Goal: Task Accomplishment & Management: Use online tool/utility

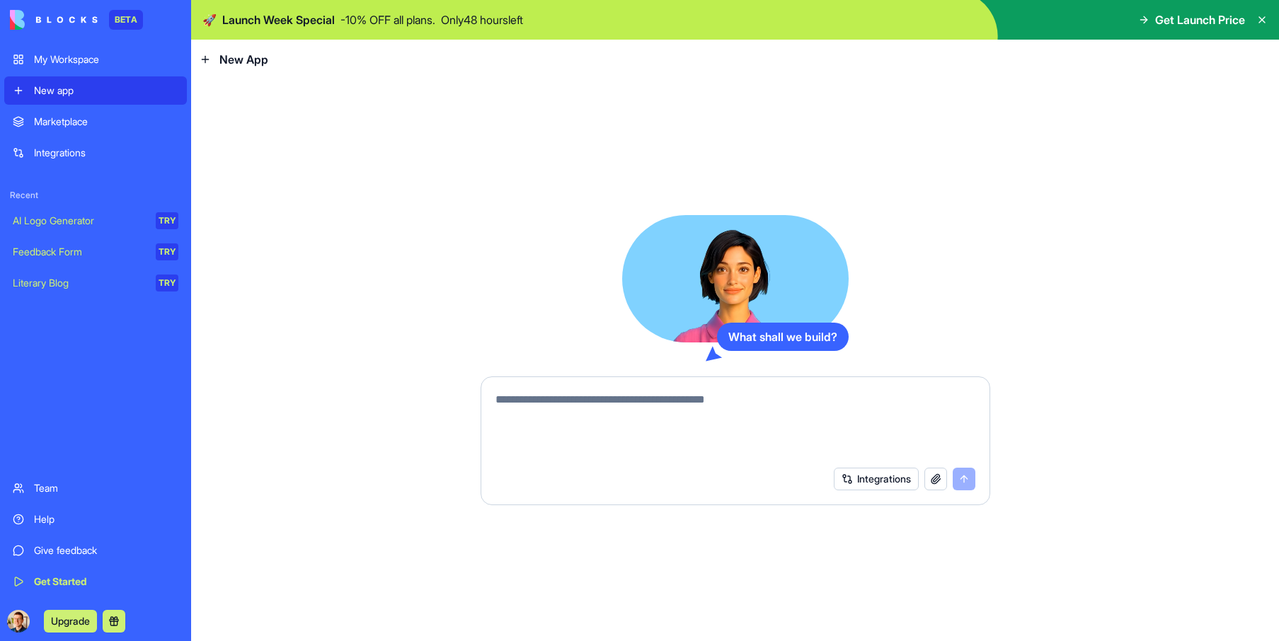
click at [105, 120] on div "Marketplace" at bounding box center [106, 122] width 144 height 14
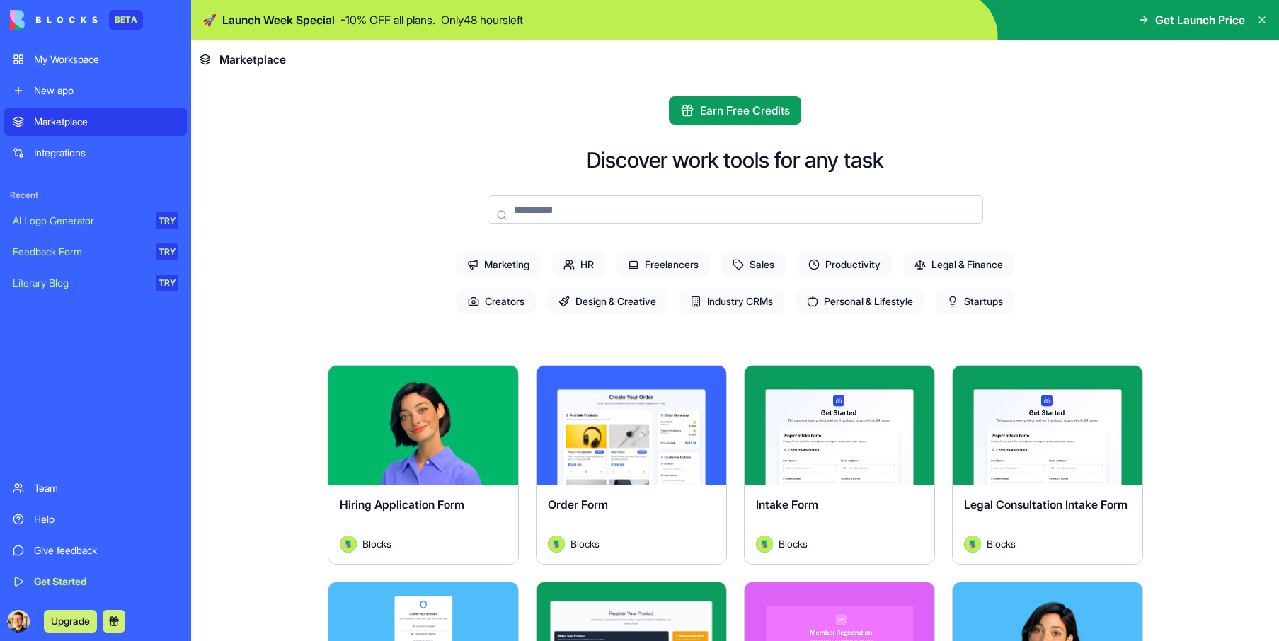
click at [743, 304] on span "Industry CRMs" at bounding box center [731, 301] width 105 height 25
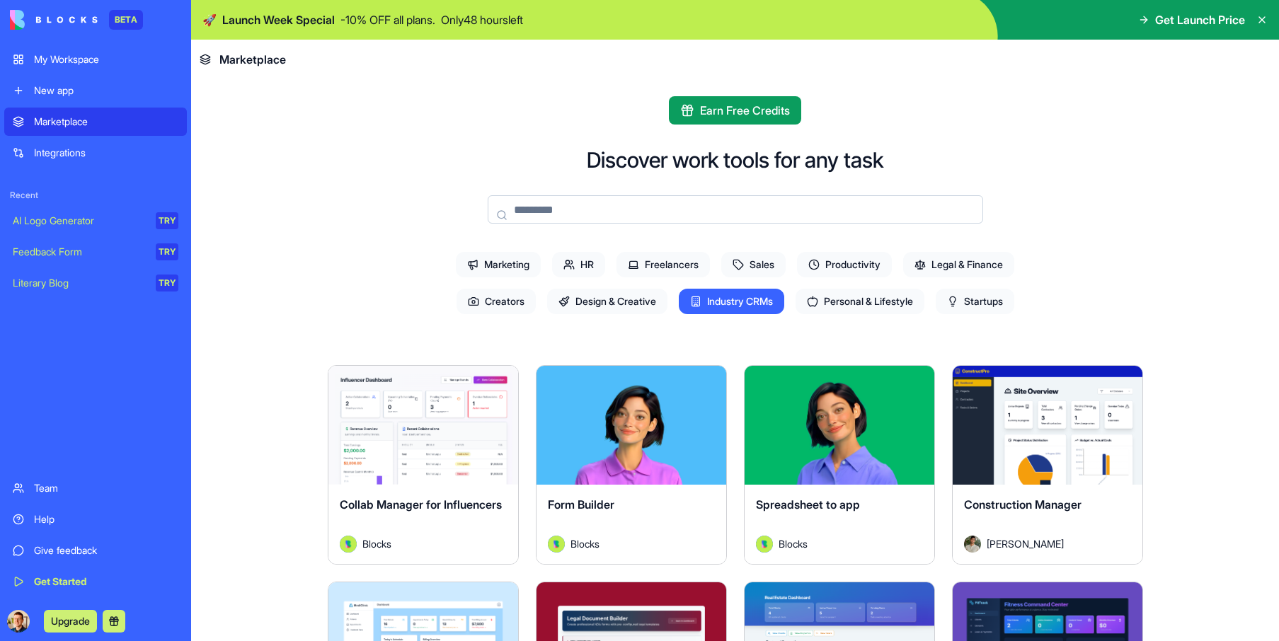
click at [628, 300] on span "Design & Creative" at bounding box center [607, 301] width 120 height 25
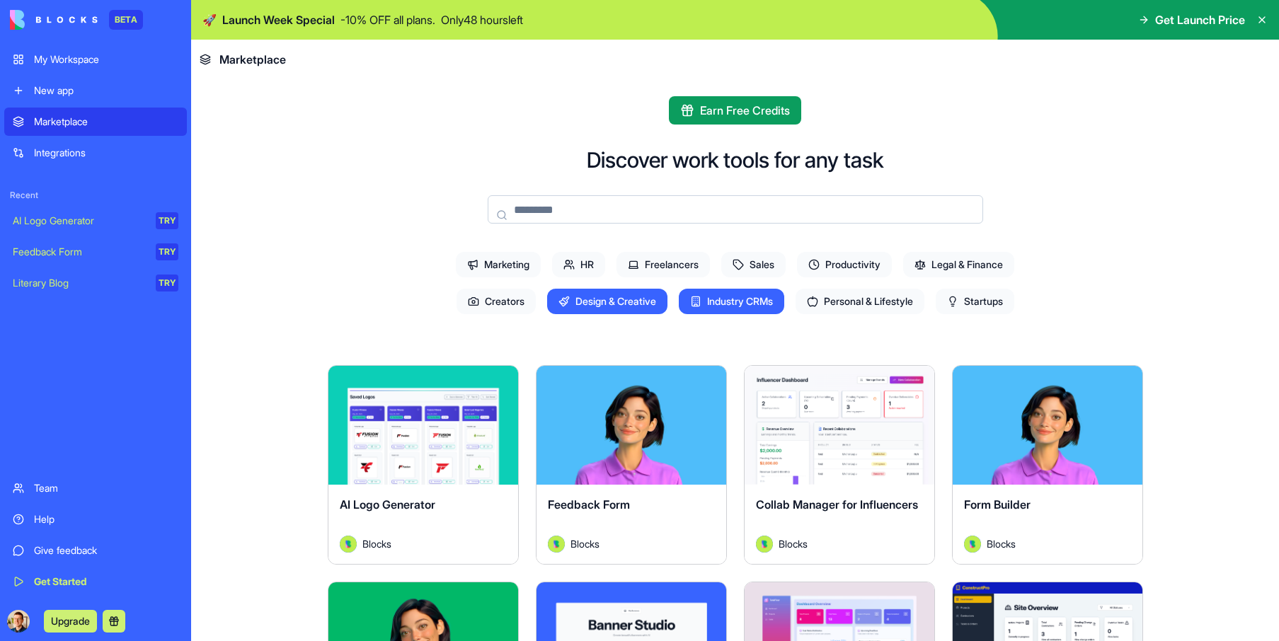
click at [723, 303] on span "Industry CRMs" at bounding box center [731, 301] width 105 height 25
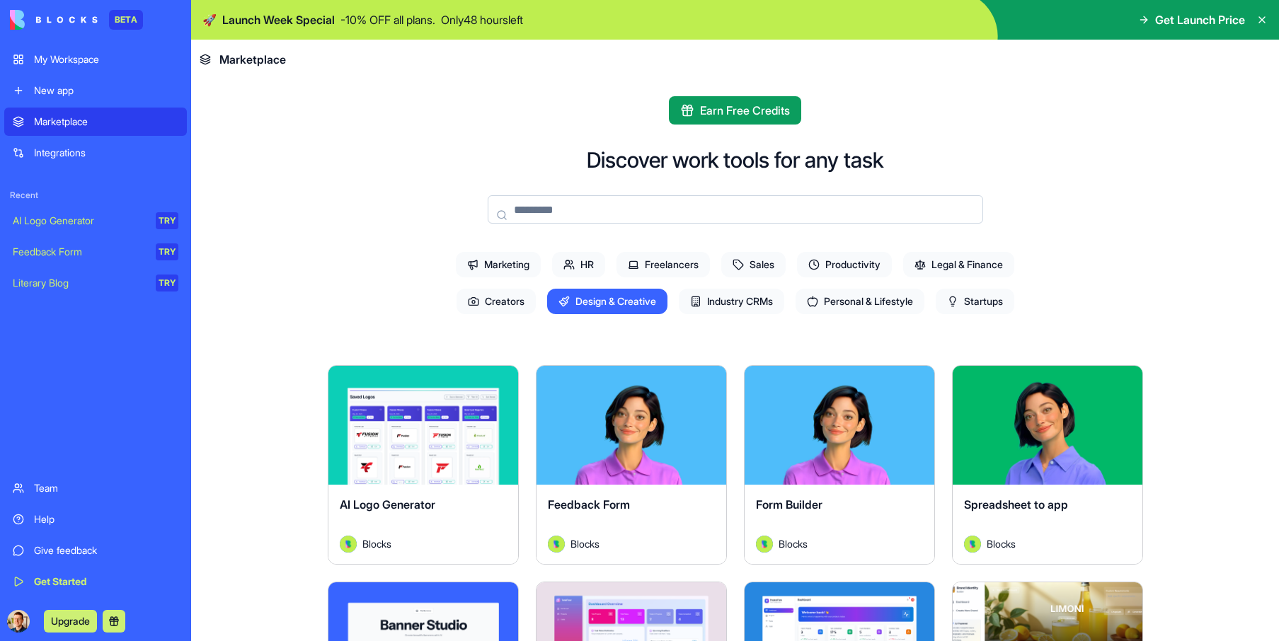
click at [601, 299] on span "Design & Creative" at bounding box center [607, 301] width 120 height 25
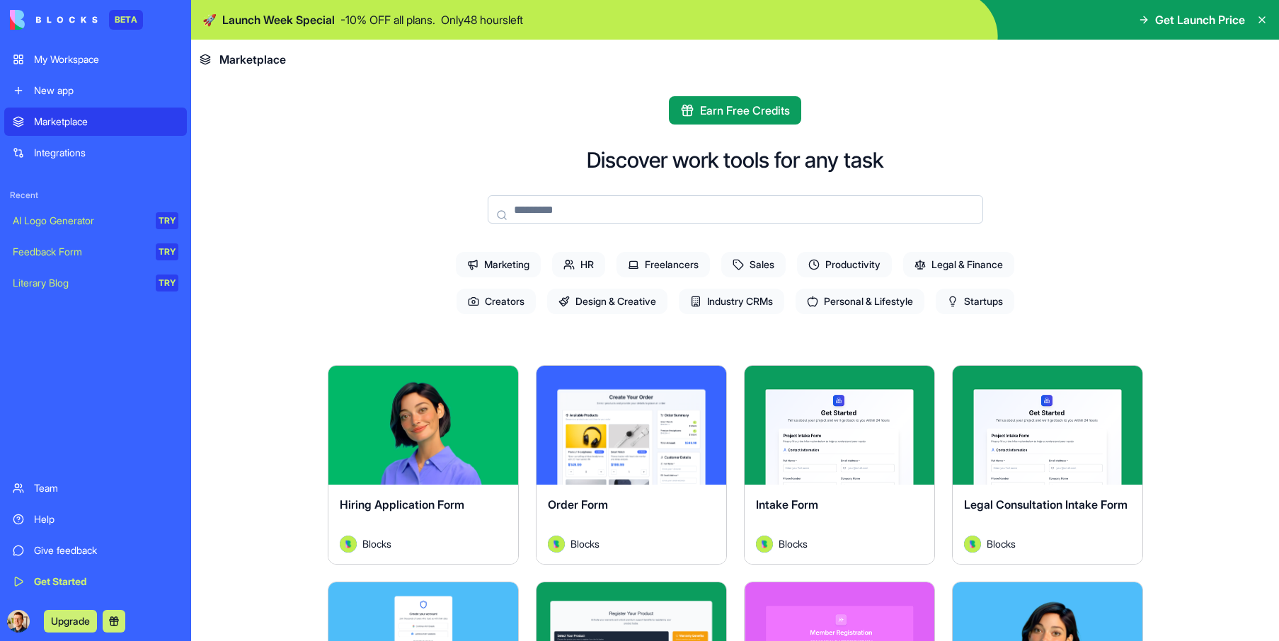
click at [591, 263] on span "HR" at bounding box center [578, 264] width 53 height 25
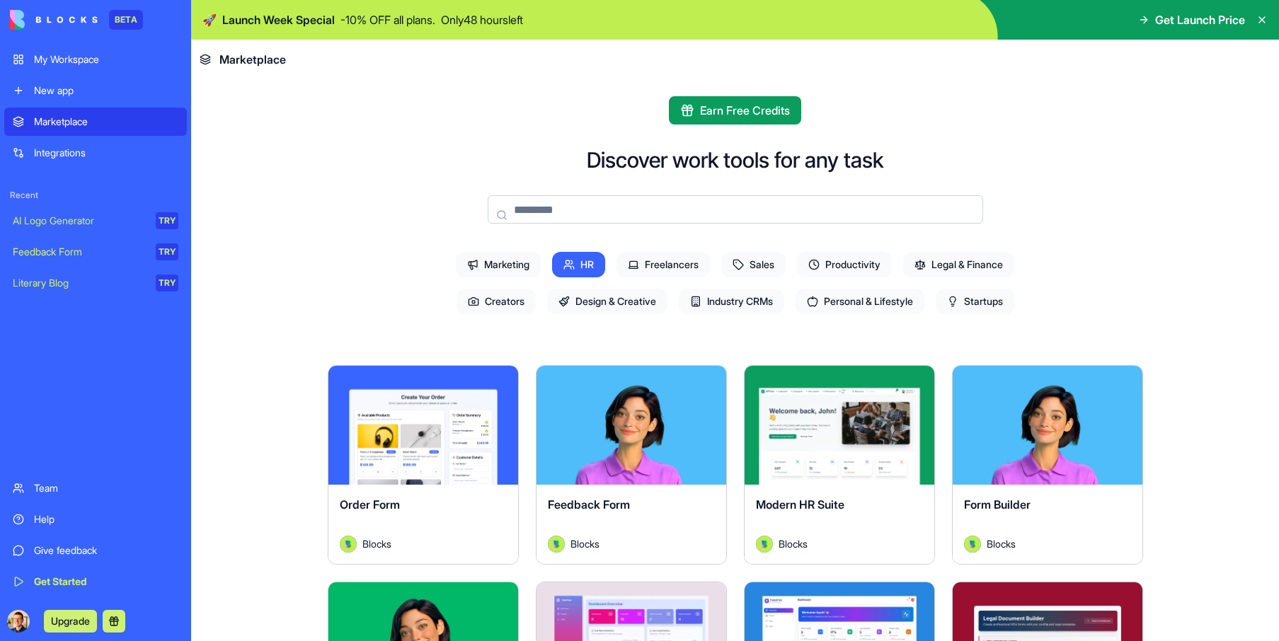
click at [592, 263] on span "HR" at bounding box center [578, 264] width 53 height 25
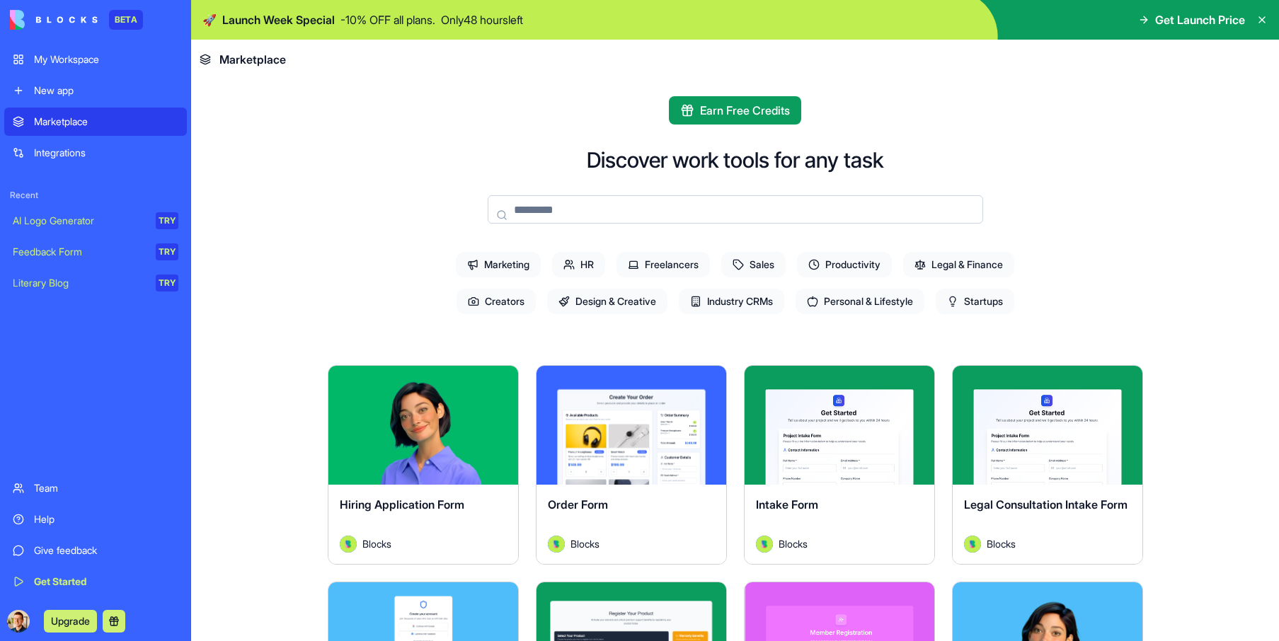
click at [747, 266] on span "Sales" at bounding box center [753, 264] width 64 height 25
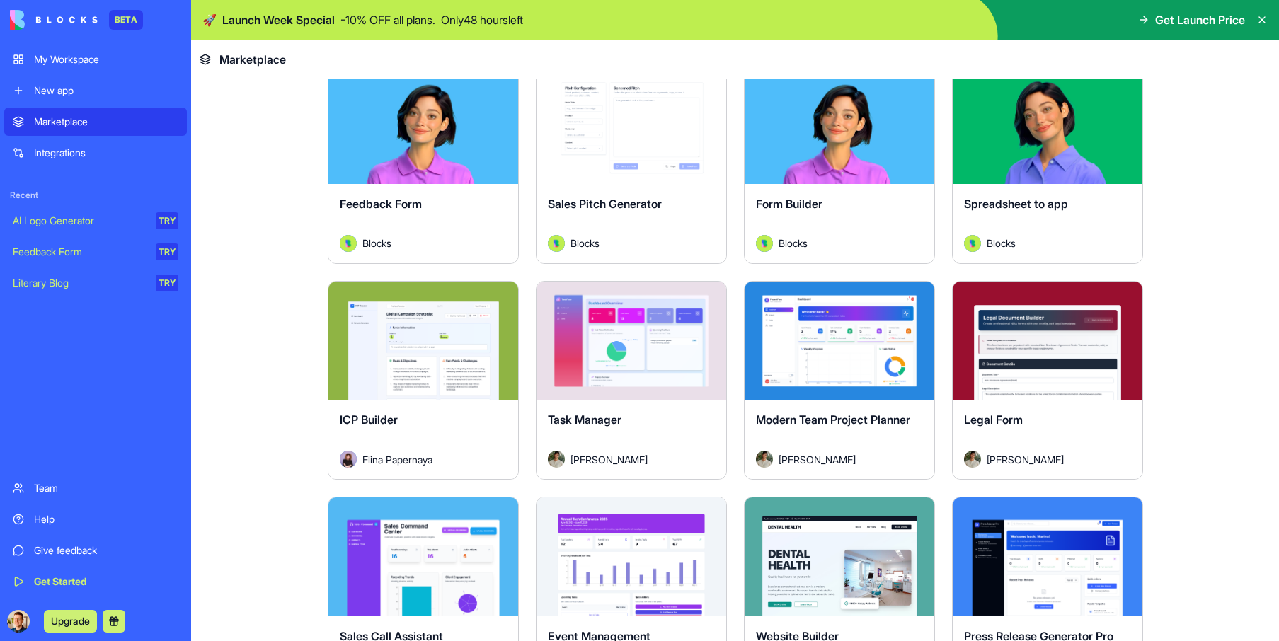
scroll to position [301, 0]
click at [732, 269] on div "Explore Feedback Form Blocks Explore Sales Pitch Generator Blocks Explore Form …" at bounding box center [735, 634] width 815 height 1141
click at [388, 420] on span "ICP Builder" at bounding box center [369, 420] width 58 height 14
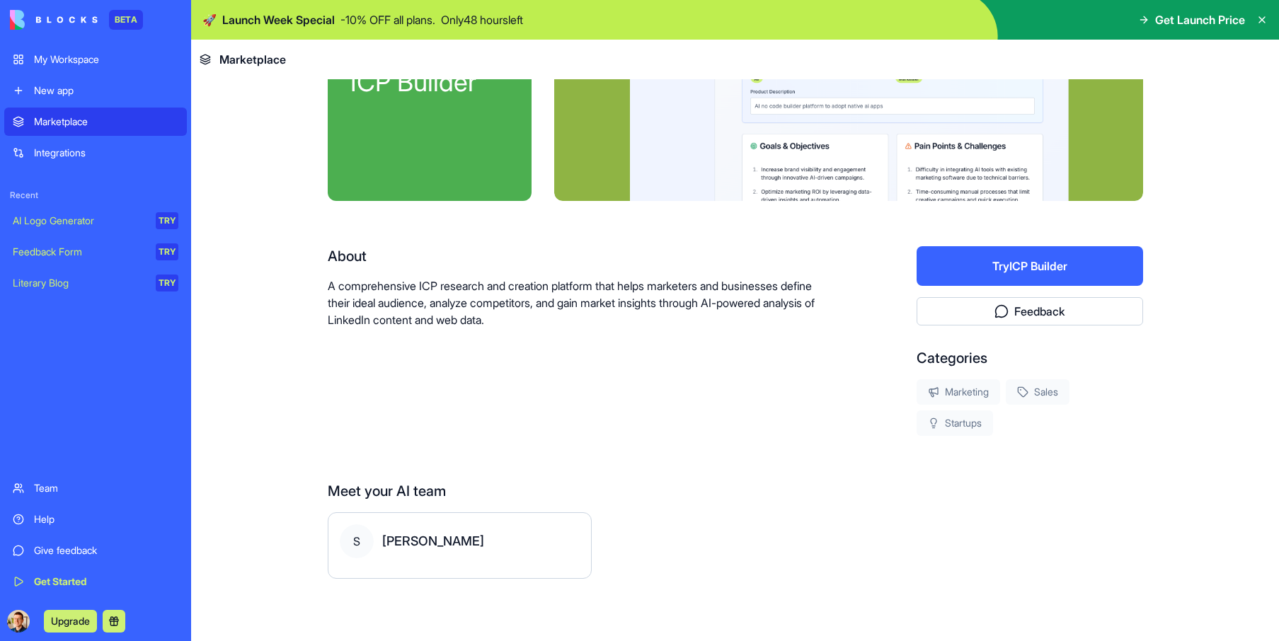
scroll to position [122, 0]
click at [994, 268] on button "Try ICP Builder" at bounding box center [1029, 266] width 226 height 40
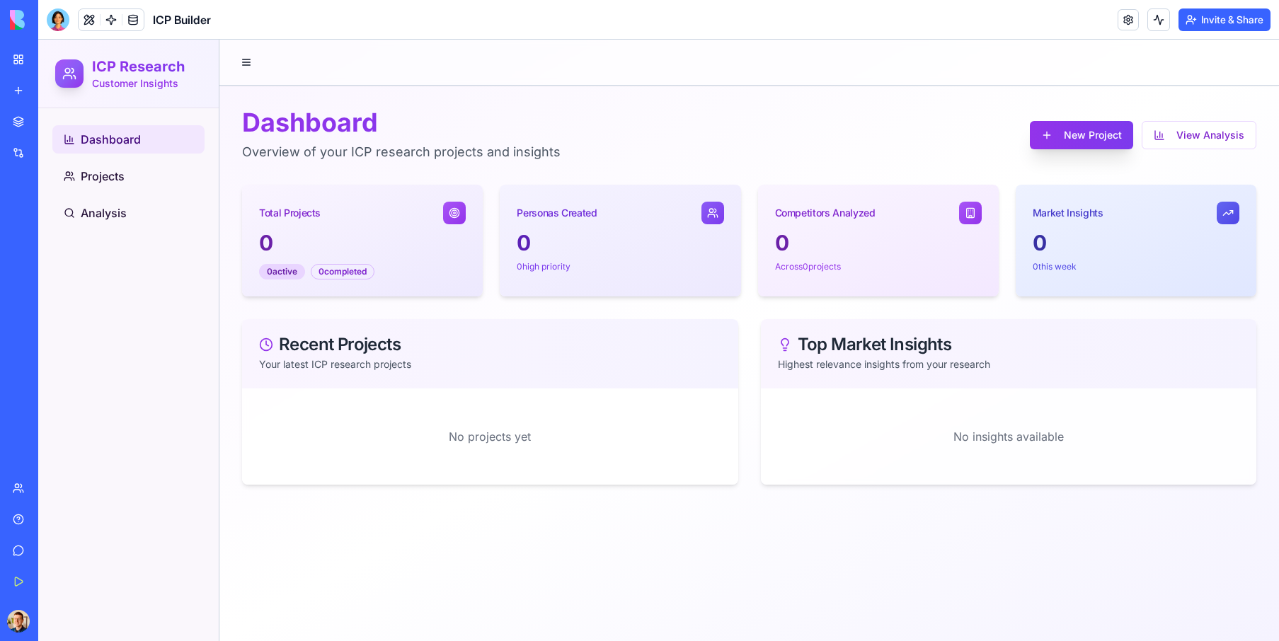
click at [1103, 134] on button "New Project" at bounding box center [1081, 135] width 103 height 28
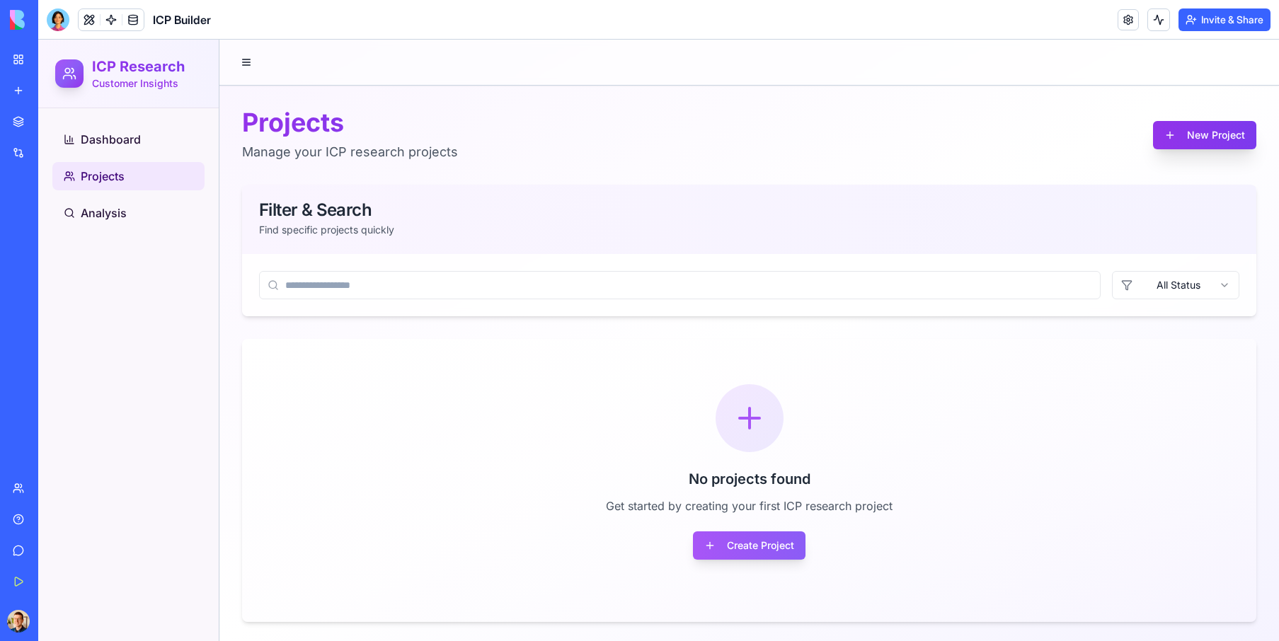
click at [1229, 134] on button "New Project" at bounding box center [1204, 135] width 103 height 28
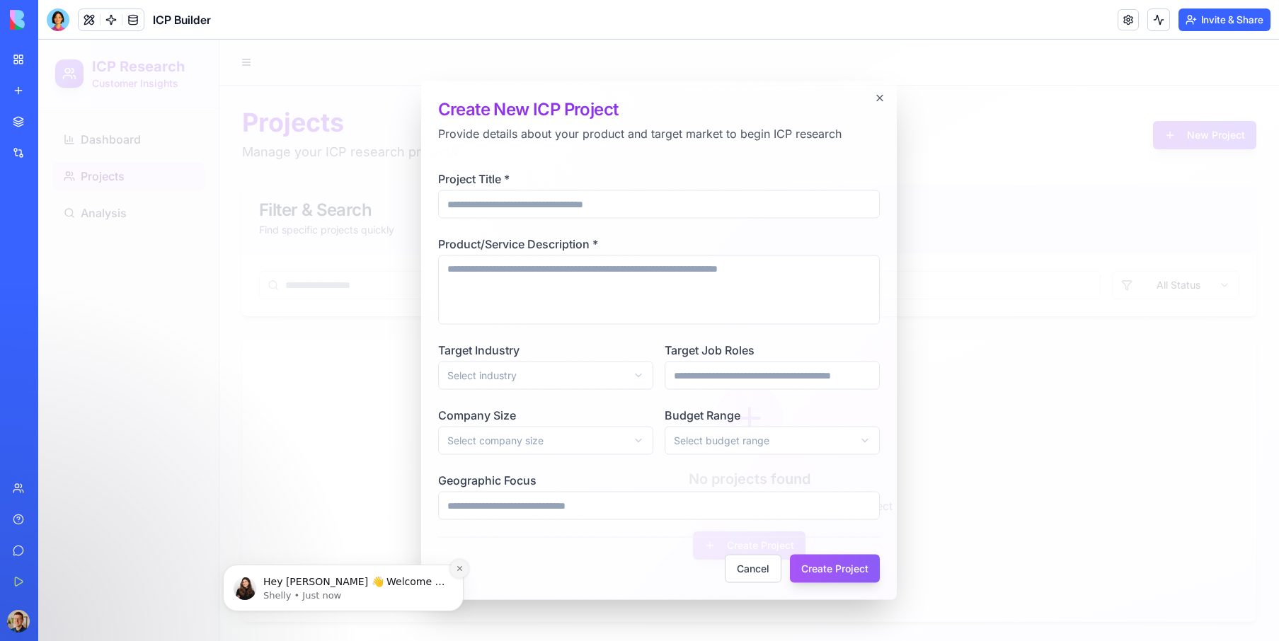
click at [465, 565] on button "Dismiss notification" at bounding box center [459, 569] width 18 height 18
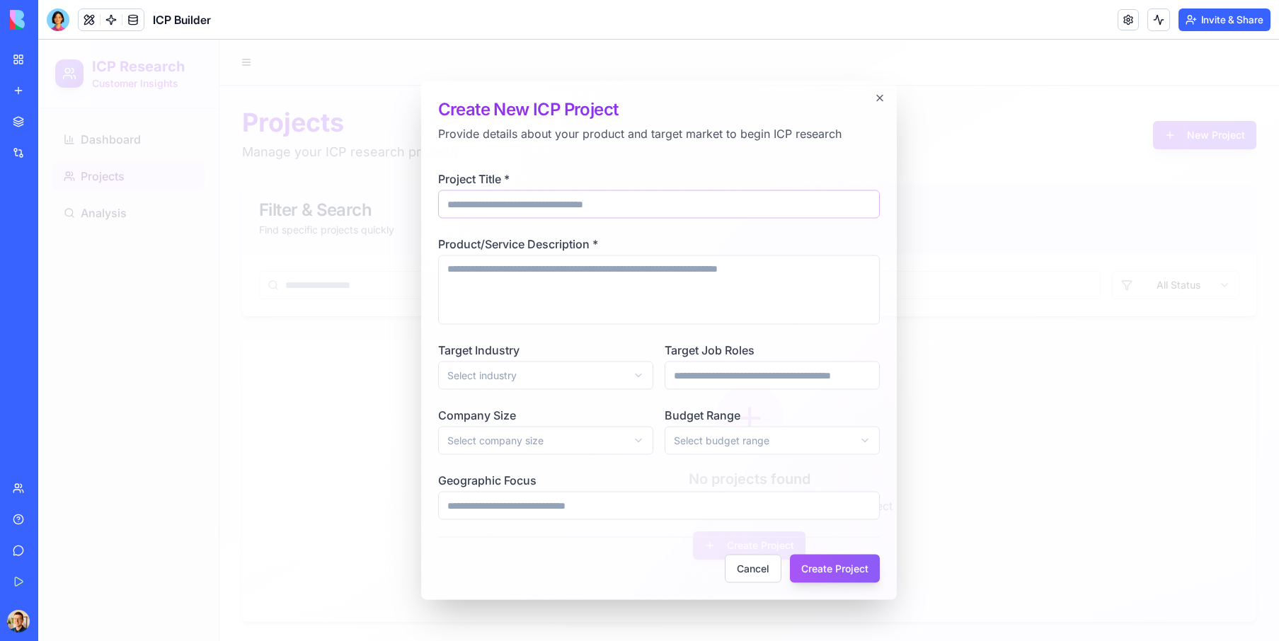
click at [530, 206] on input "Project Title *" at bounding box center [659, 204] width 442 height 28
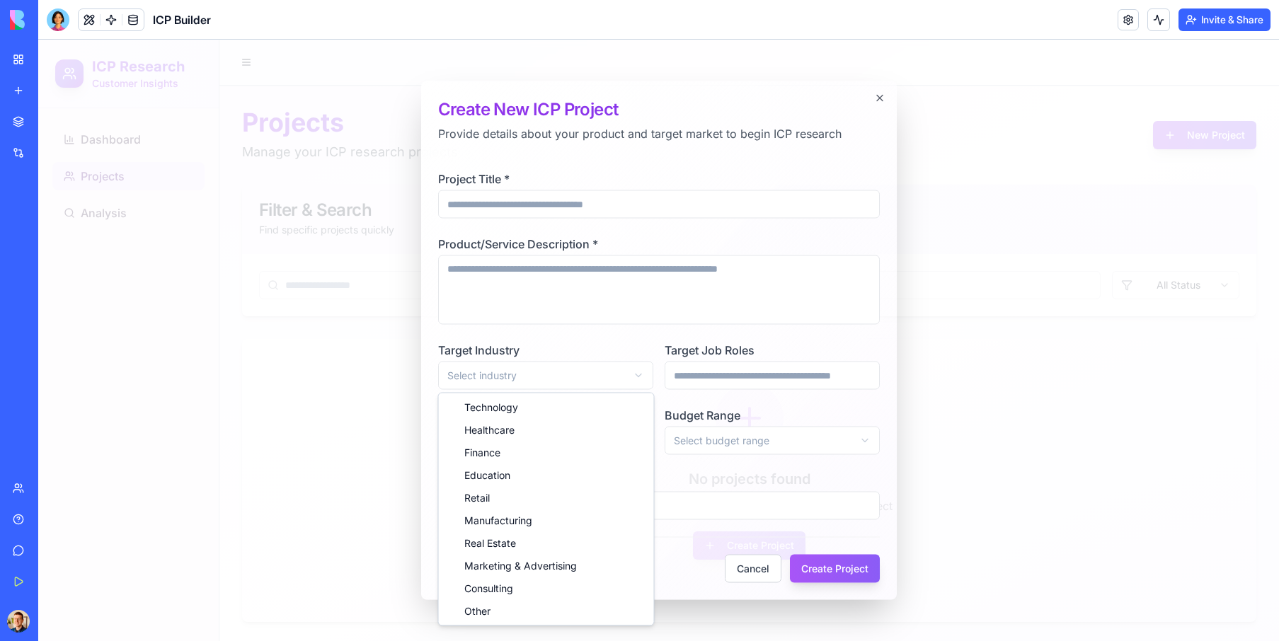
click at [595, 372] on body "**********" at bounding box center [658, 342] width 1241 height 605
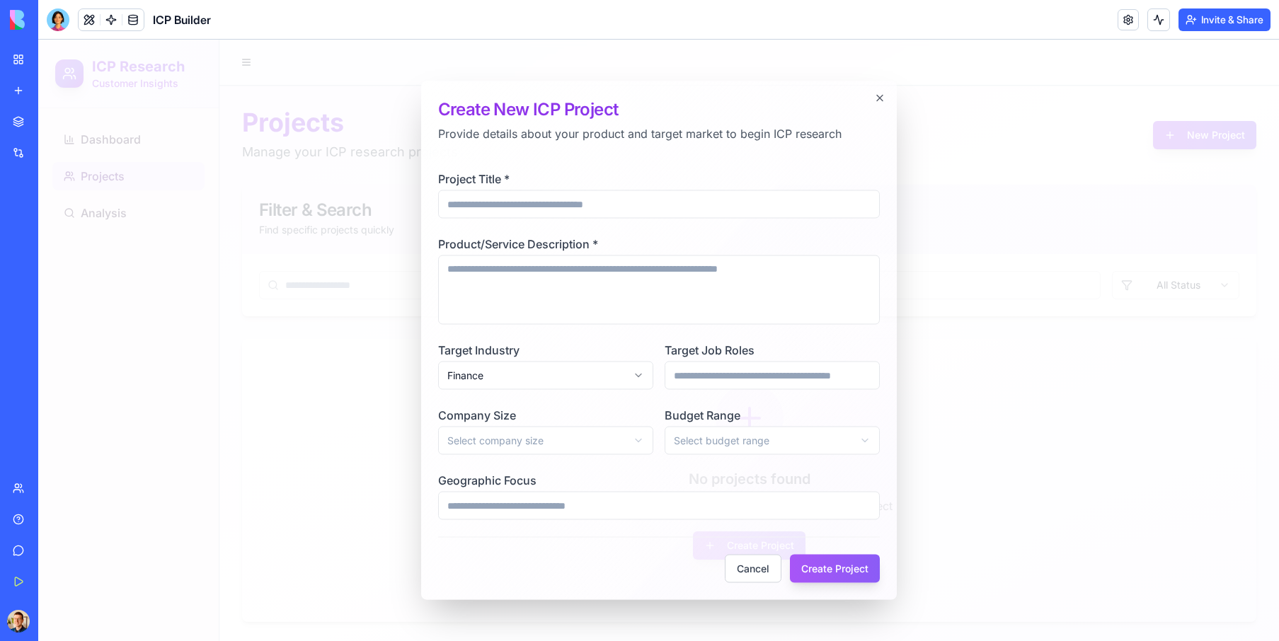
click at [783, 342] on div "Target Job Roles" at bounding box center [772, 366] width 215 height 48
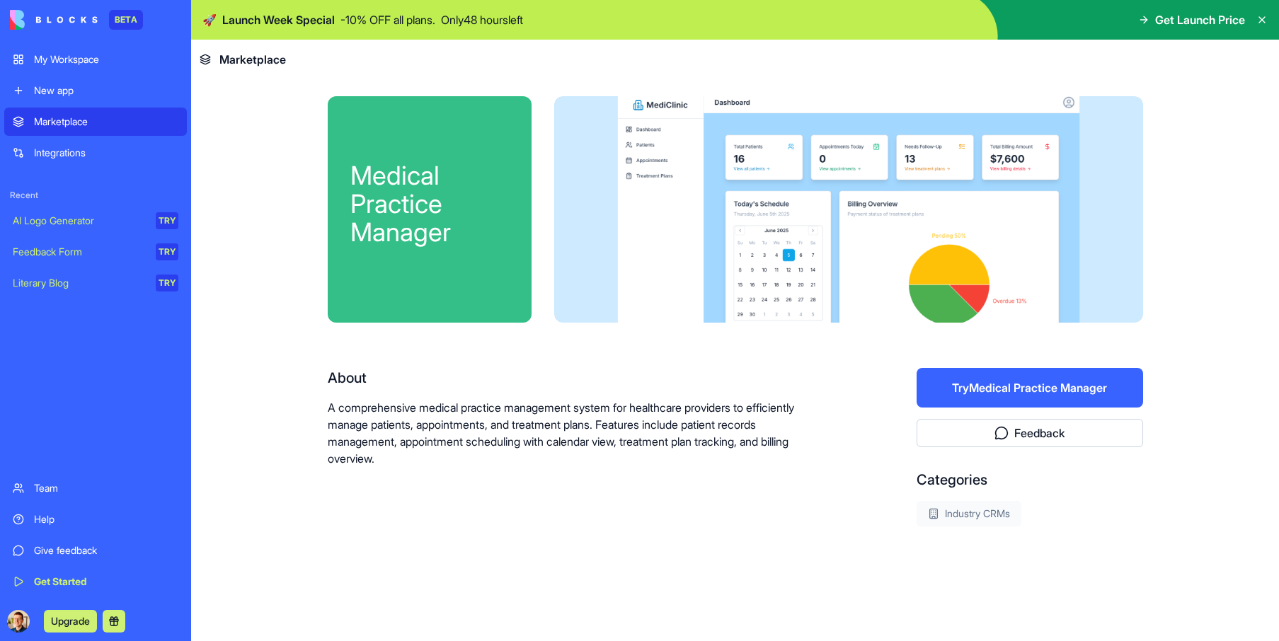
click at [1023, 388] on button "Try Medical Practice Manager" at bounding box center [1029, 388] width 226 height 40
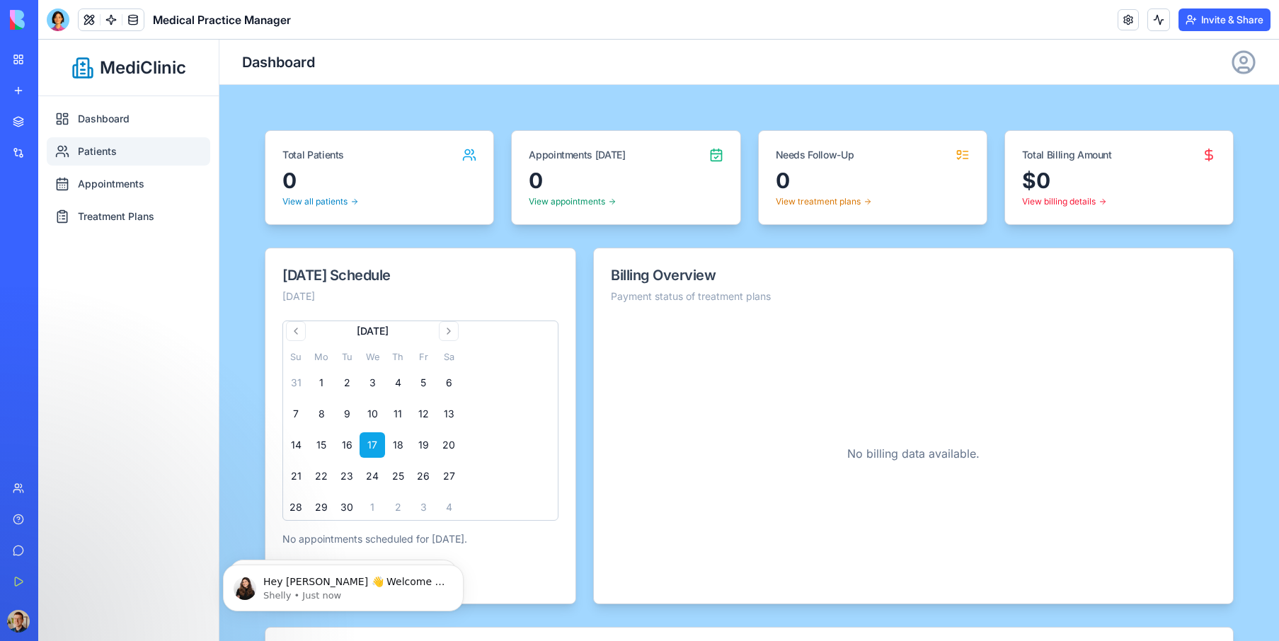
click at [107, 149] on link "Patients" at bounding box center [128, 151] width 163 height 28
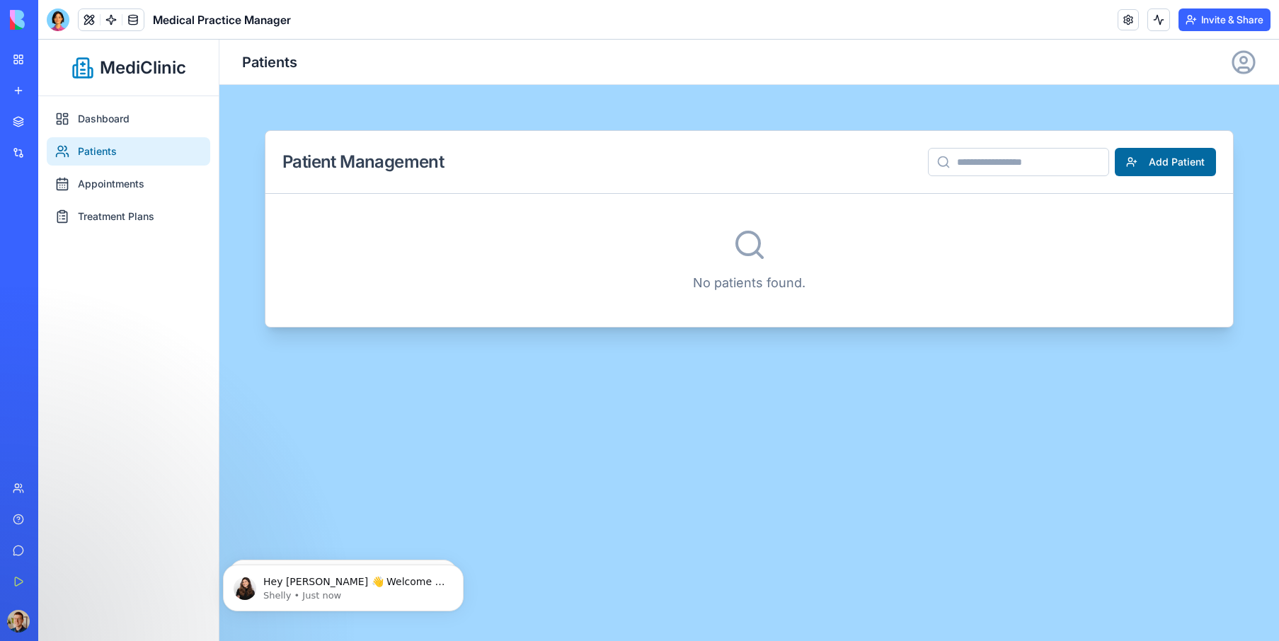
click at [1175, 173] on button "Add Patient" at bounding box center [1165, 162] width 101 height 28
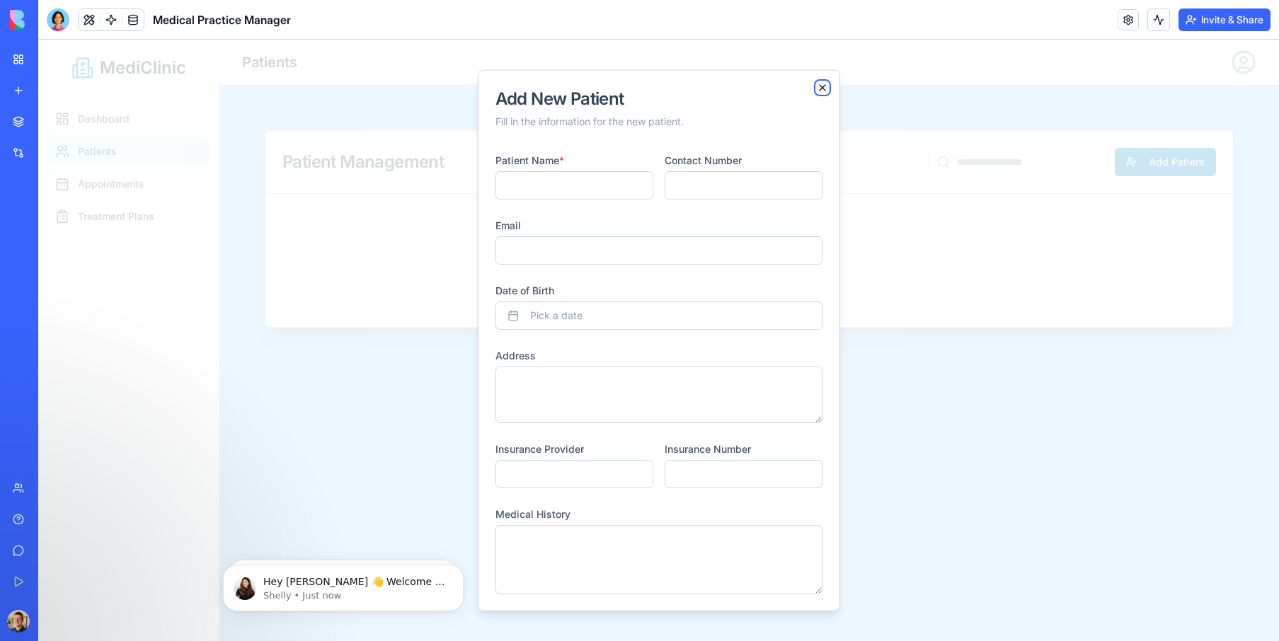
click at [822, 91] on icon "button" at bounding box center [822, 87] width 11 height 11
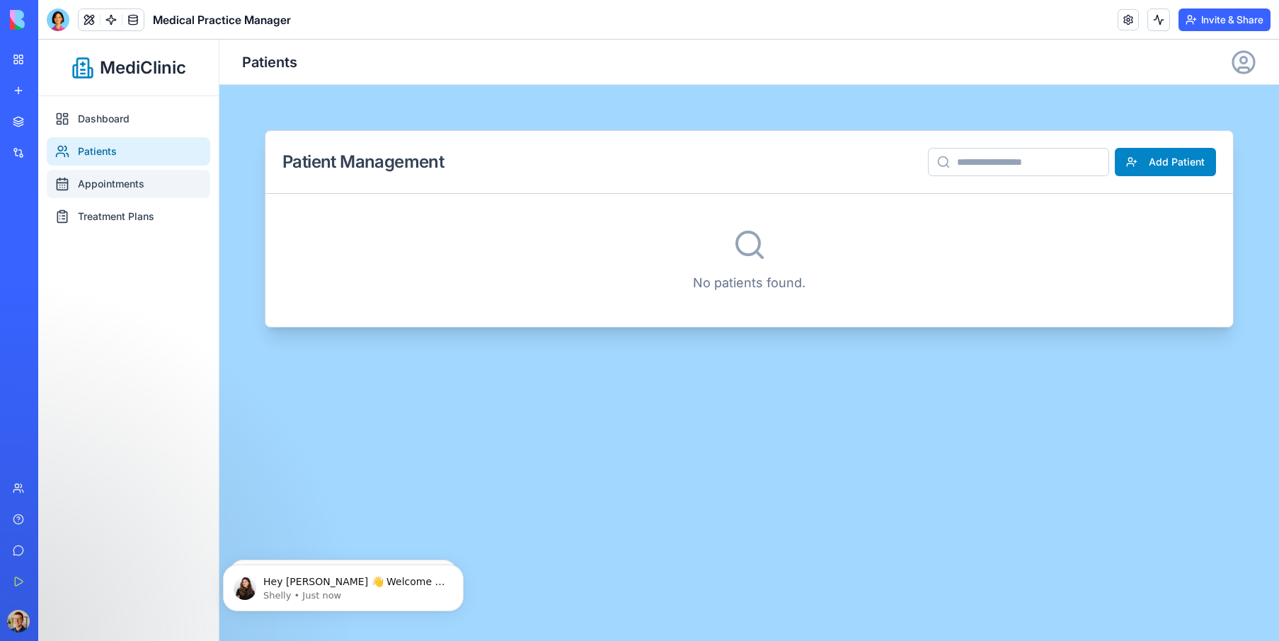
click at [96, 179] on link "Appointments" at bounding box center [128, 184] width 163 height 28
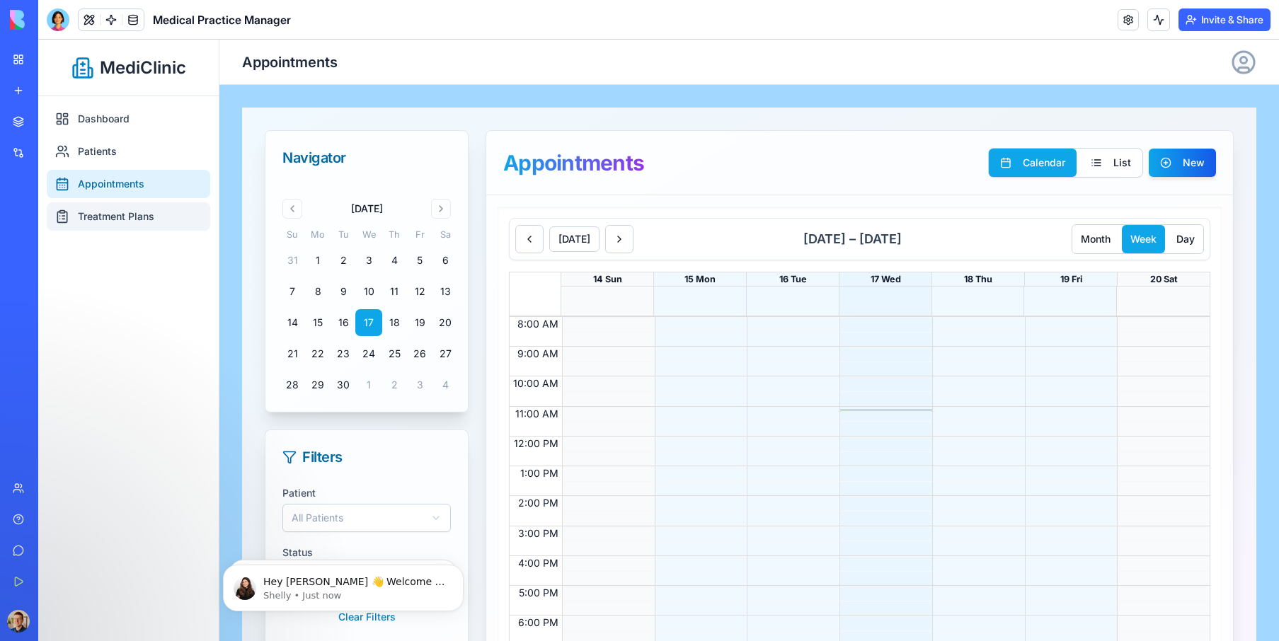
click at [98, 211] on link "Treatment Plans" at bounding box center [128, 216] width 163 height 28
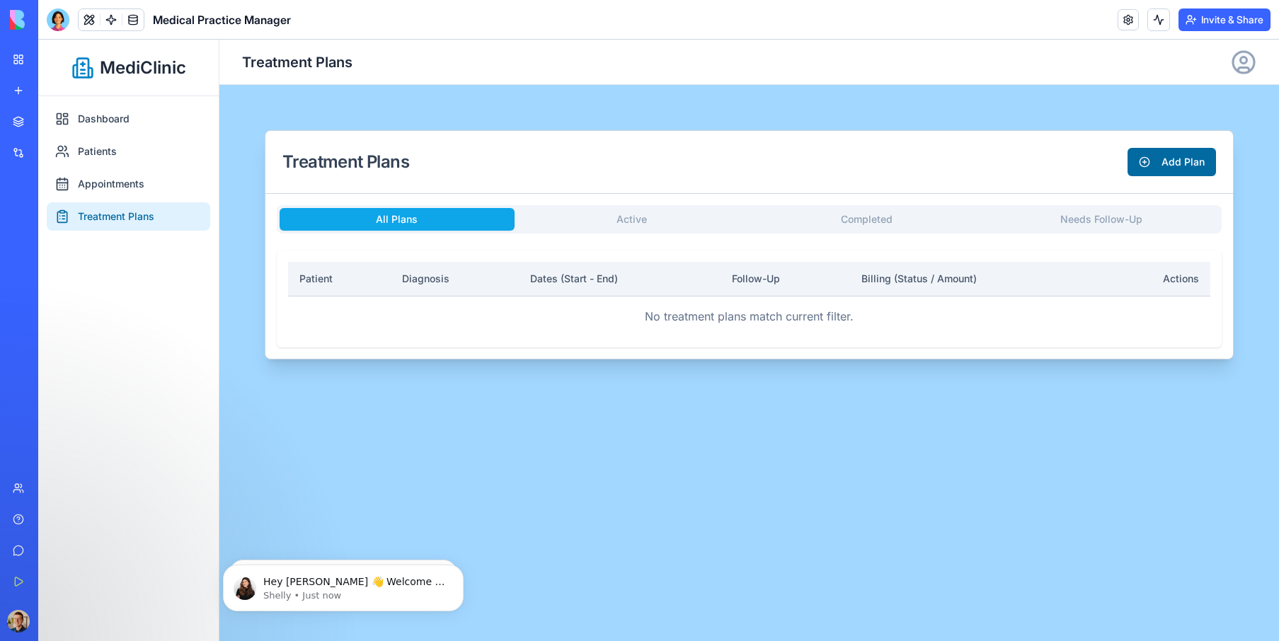
click at [1185, 161] on button "Add Plan" at bounding box center [1171, 162] width 88 height 28
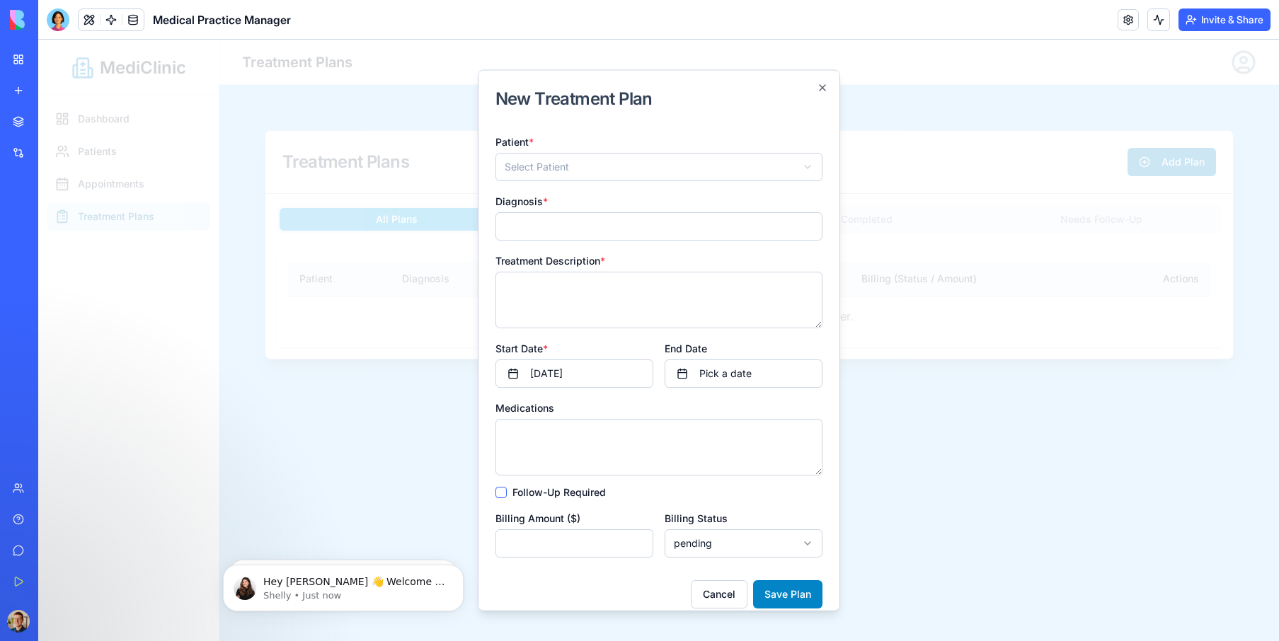
click at [1033, 425] on div at bounding box center [658, 341] width 1241 height 602
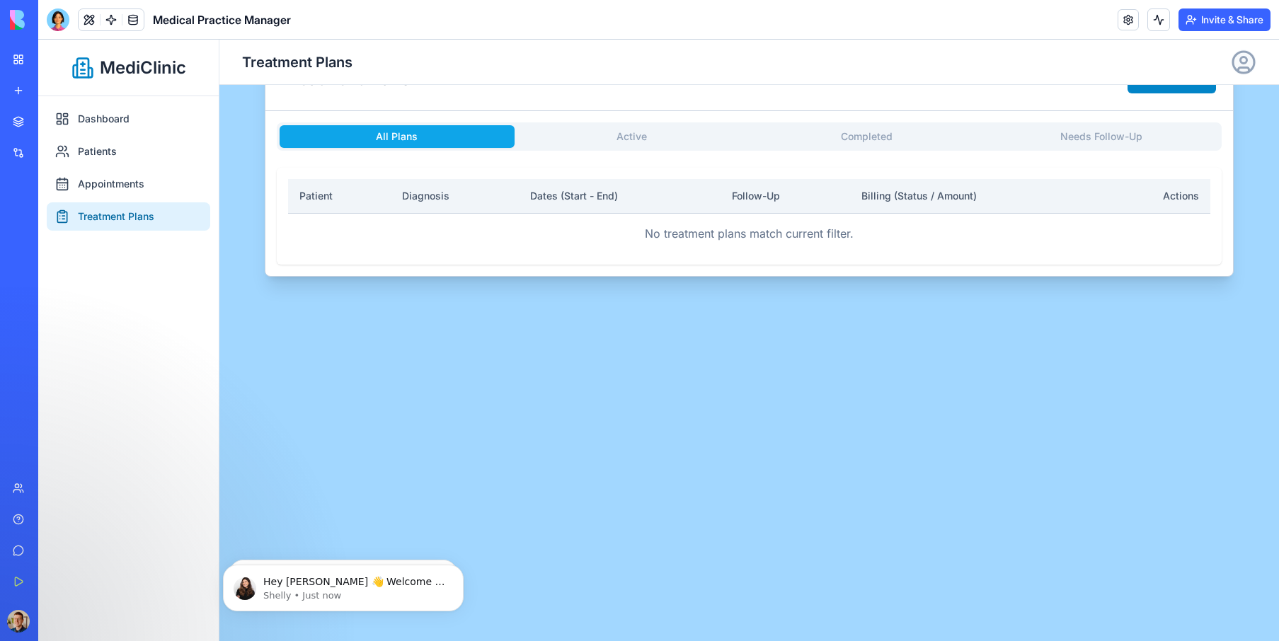
scroll to position [91, 0]
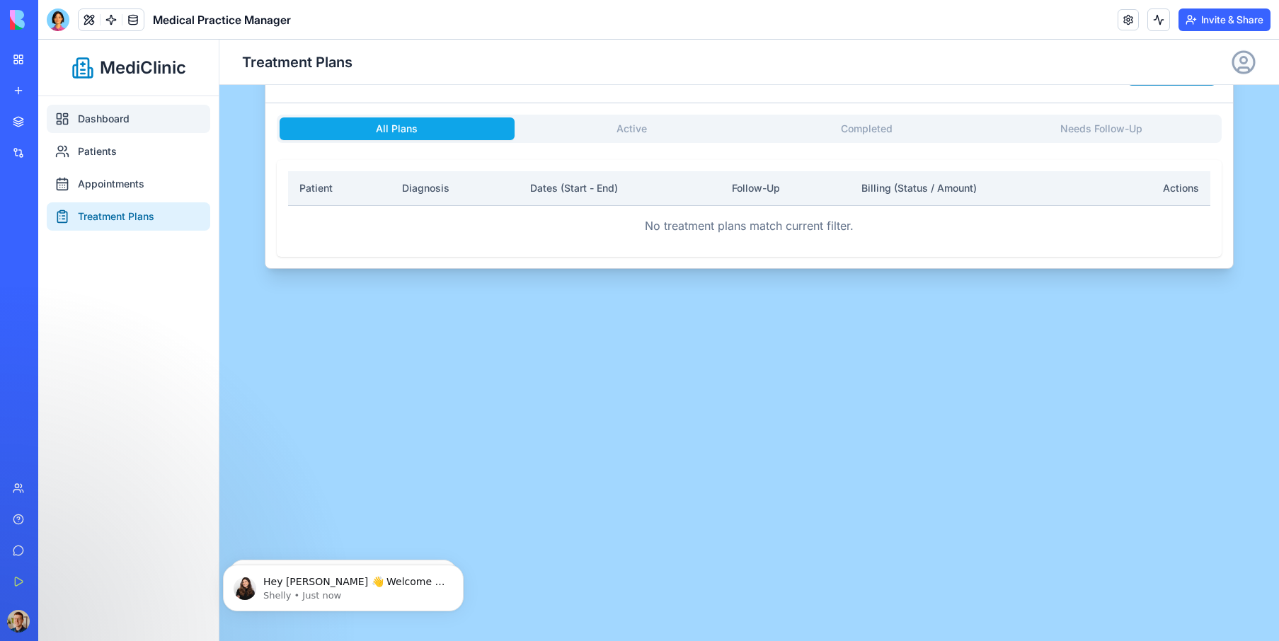
click at [123, 110] on link "Dashboard" at bounding box center [128, 119] width 163 height 28
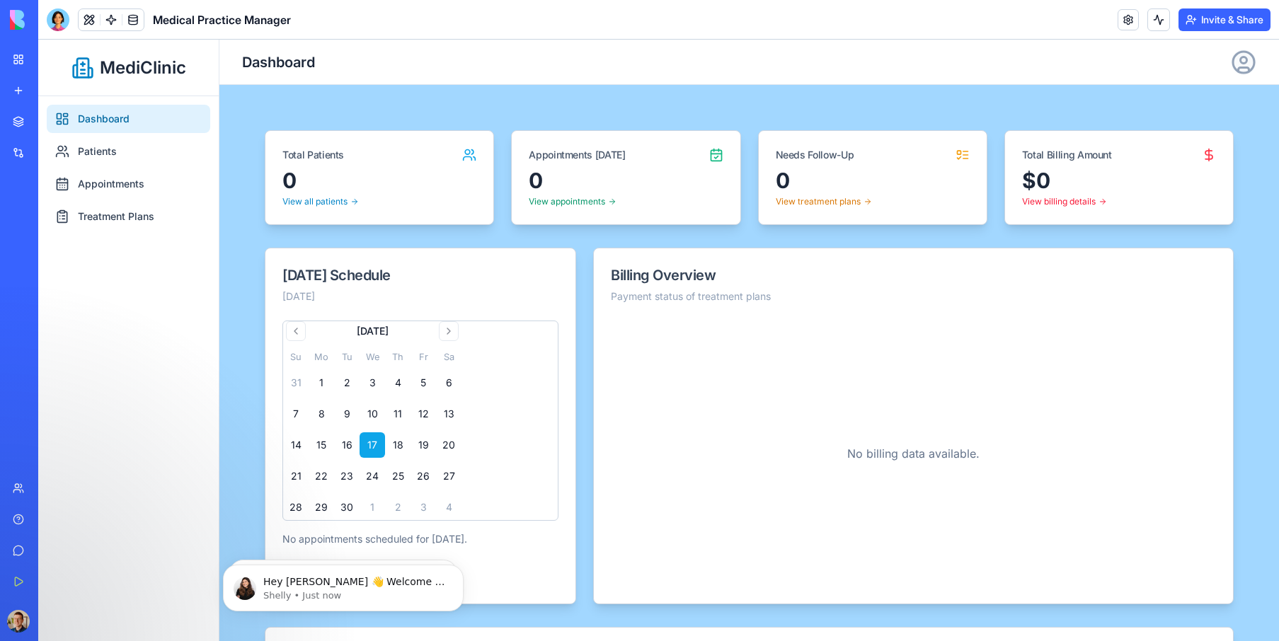
click at [143, 66] on span "MediClinic" at bounding box center [143, 68] width 86 height 23
click at [111, 21] on link at bounding box center [110, 19] width 21 height 21
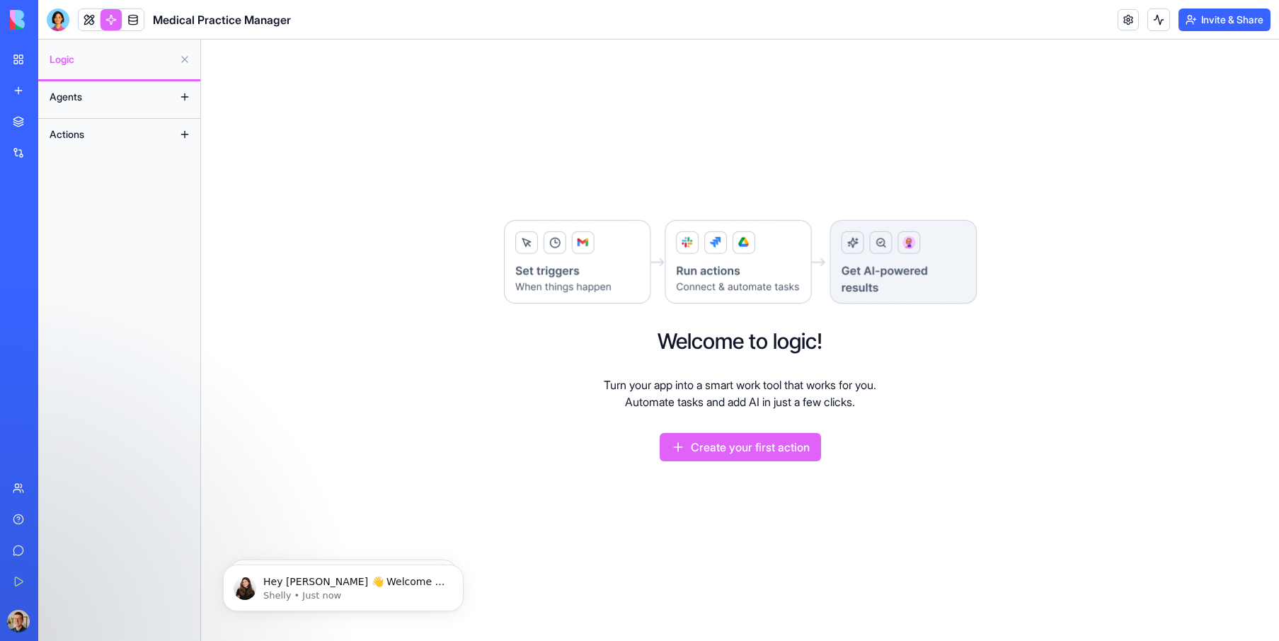
click at [186, 93] on button at bounding box center [184, 97] width 23 height 23
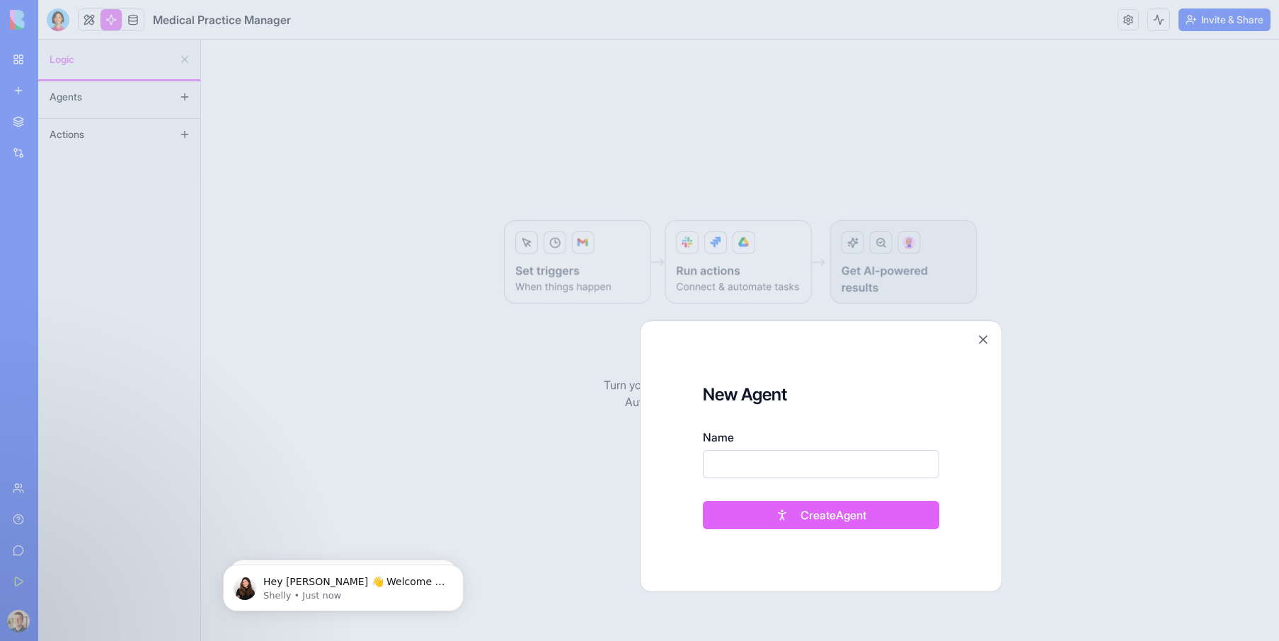
click at [982, 338] on button "Close" at bounding box center [983, 340] width 14 height 14
